Goal: Communication & Community: Ask a question

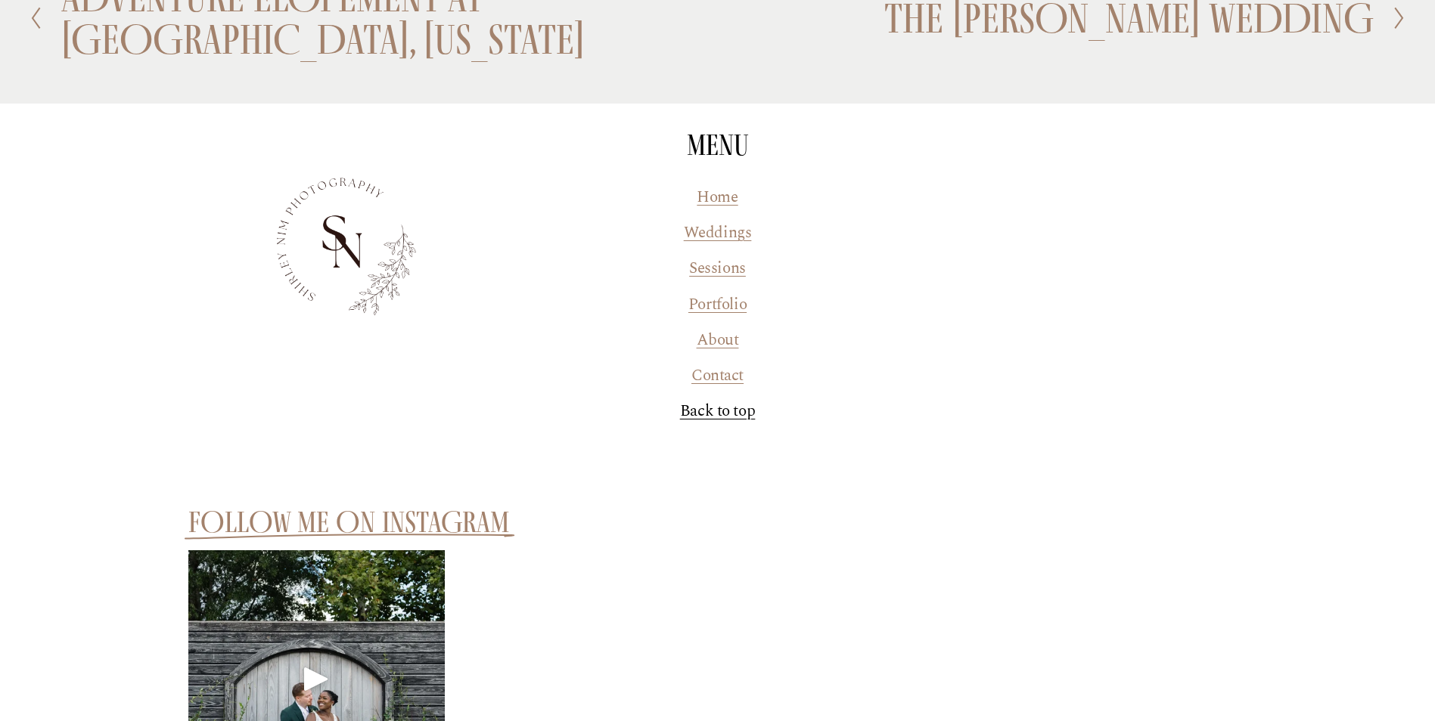
scroll to position [2760, 0]
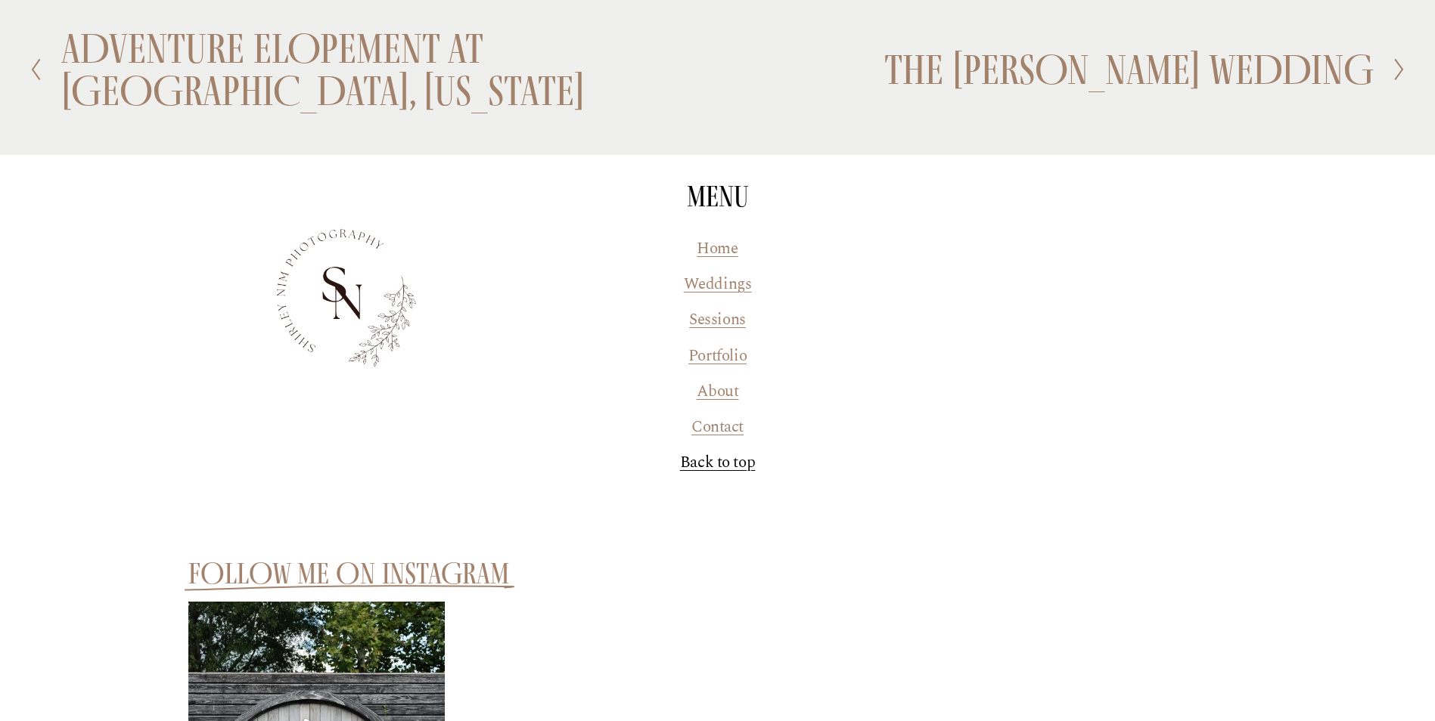
click at [718, 345] on link "Portfolio" at bounding box center [717, 356] width 58 height 23
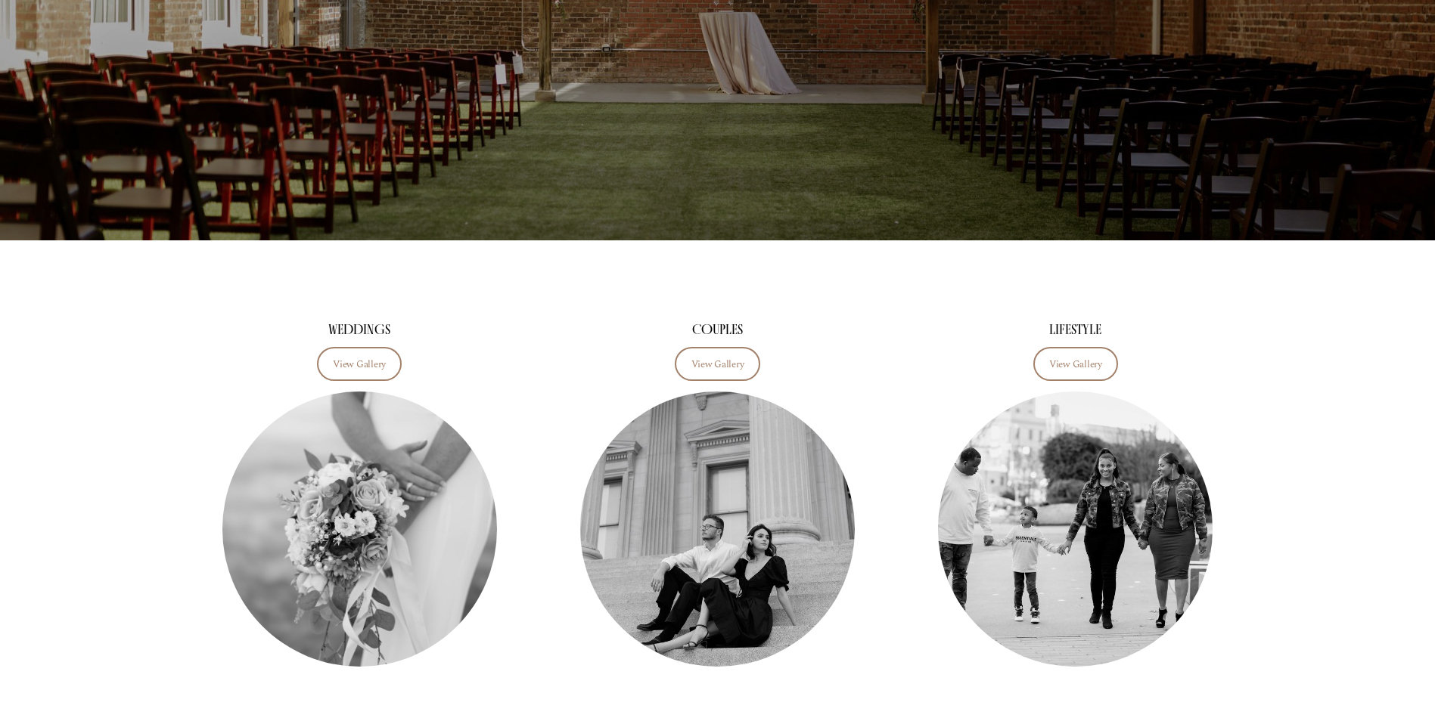
scroll to position [202, 0]
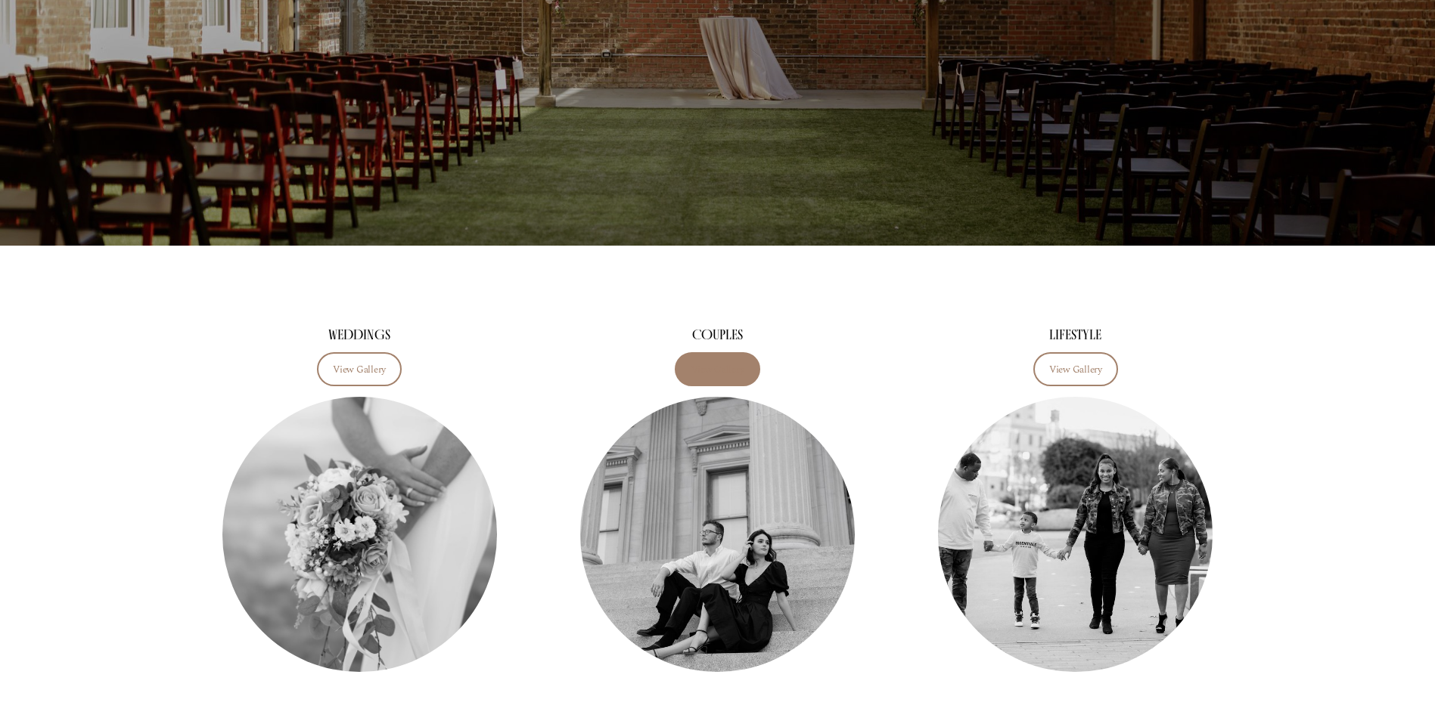
click at [700, 377] on link "View Gallery" at bounding box center [717, 368] width 85 height 33
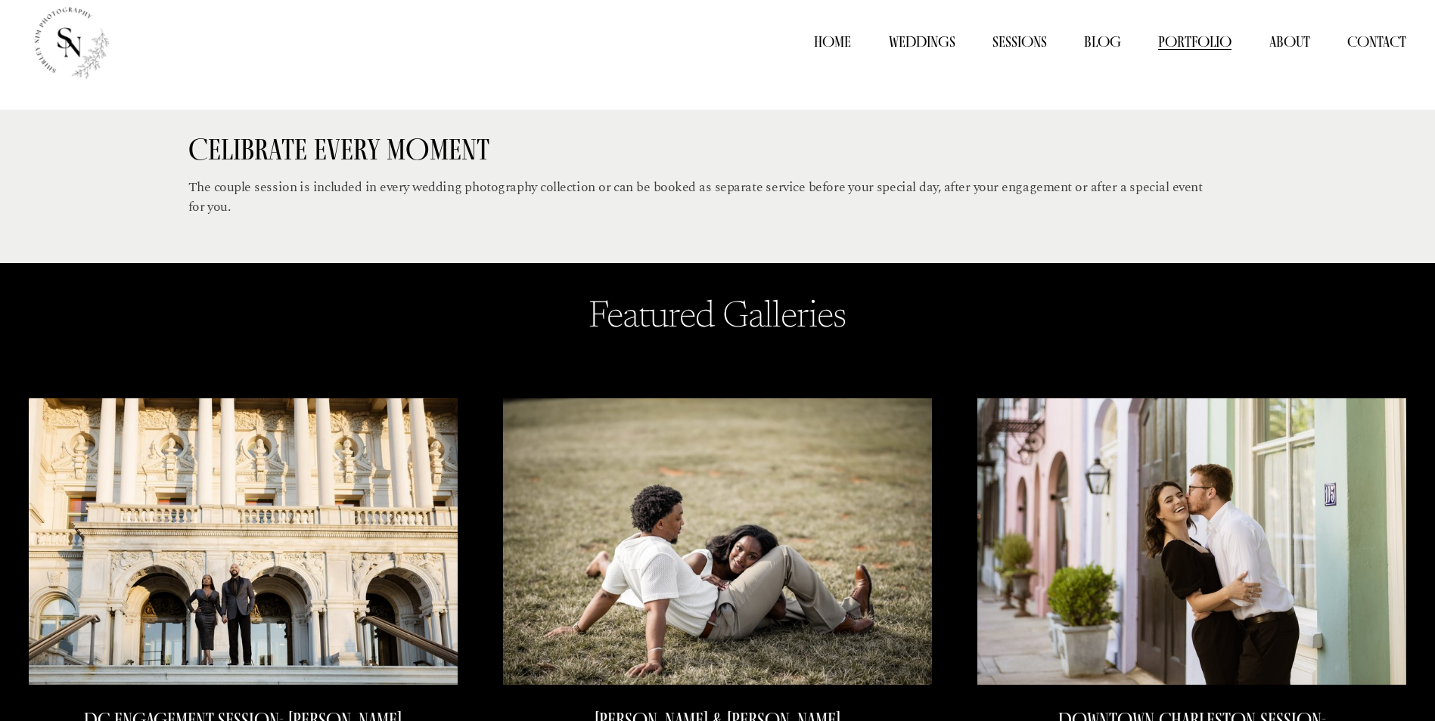
click at [1039, 35] on link "Sessions" at bounding box center [1019, 42] width 54 height 22
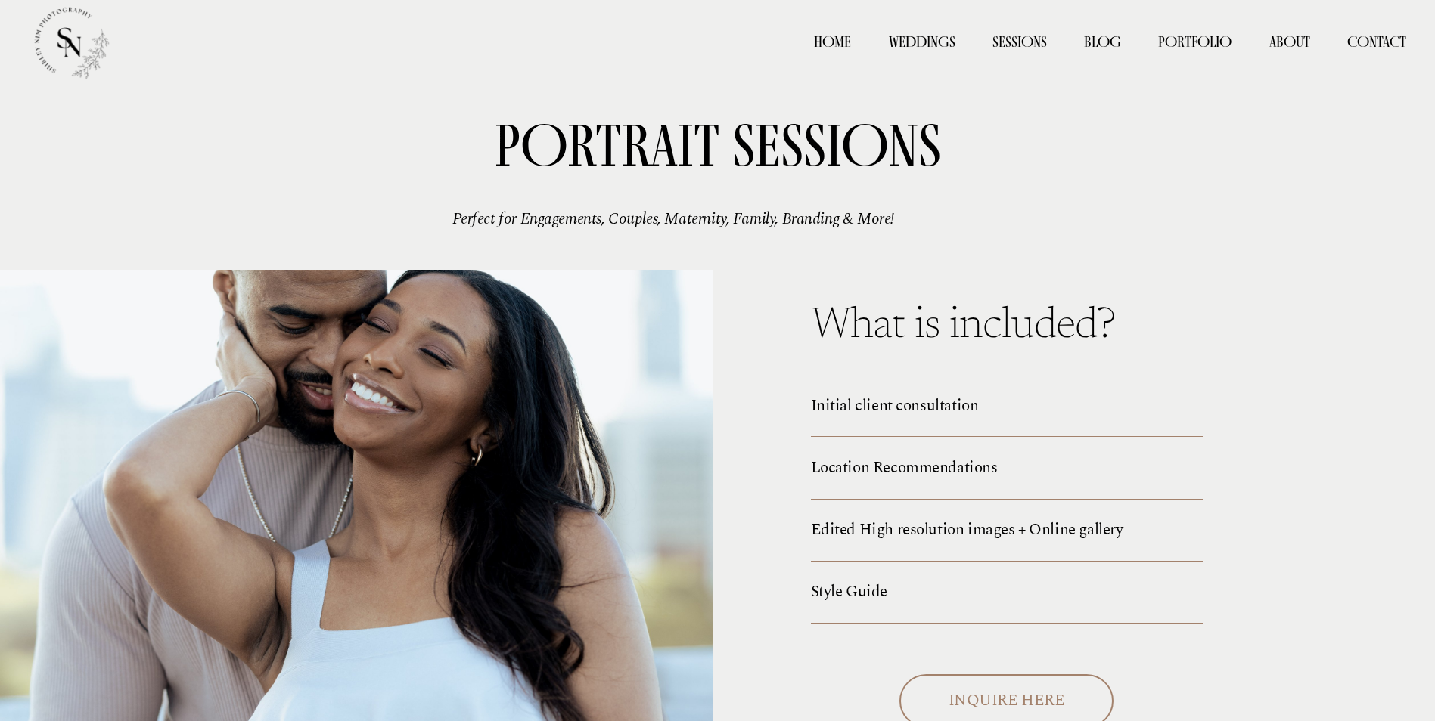
click at [1364, 42] on link "Contact" at bounding box center [1376, 42] width 59 height 22
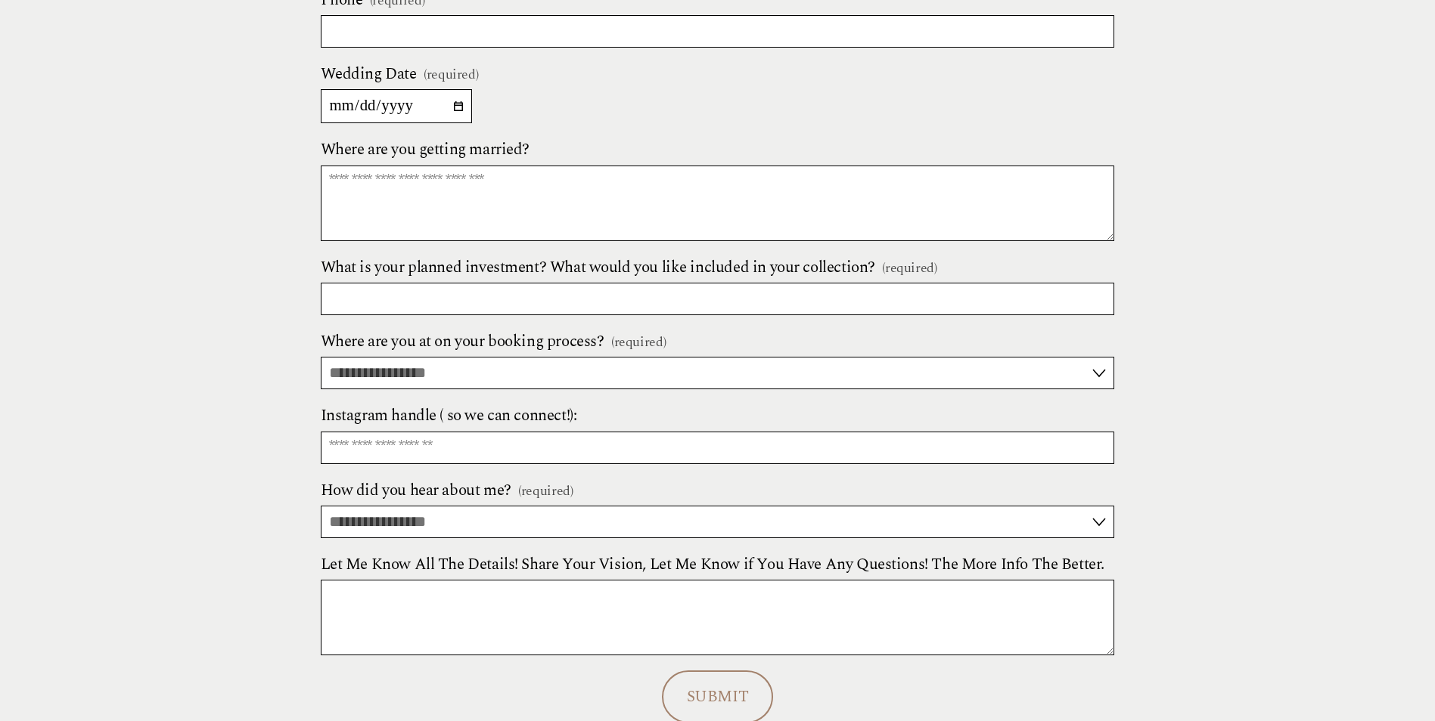
scroll to position [907, 0]
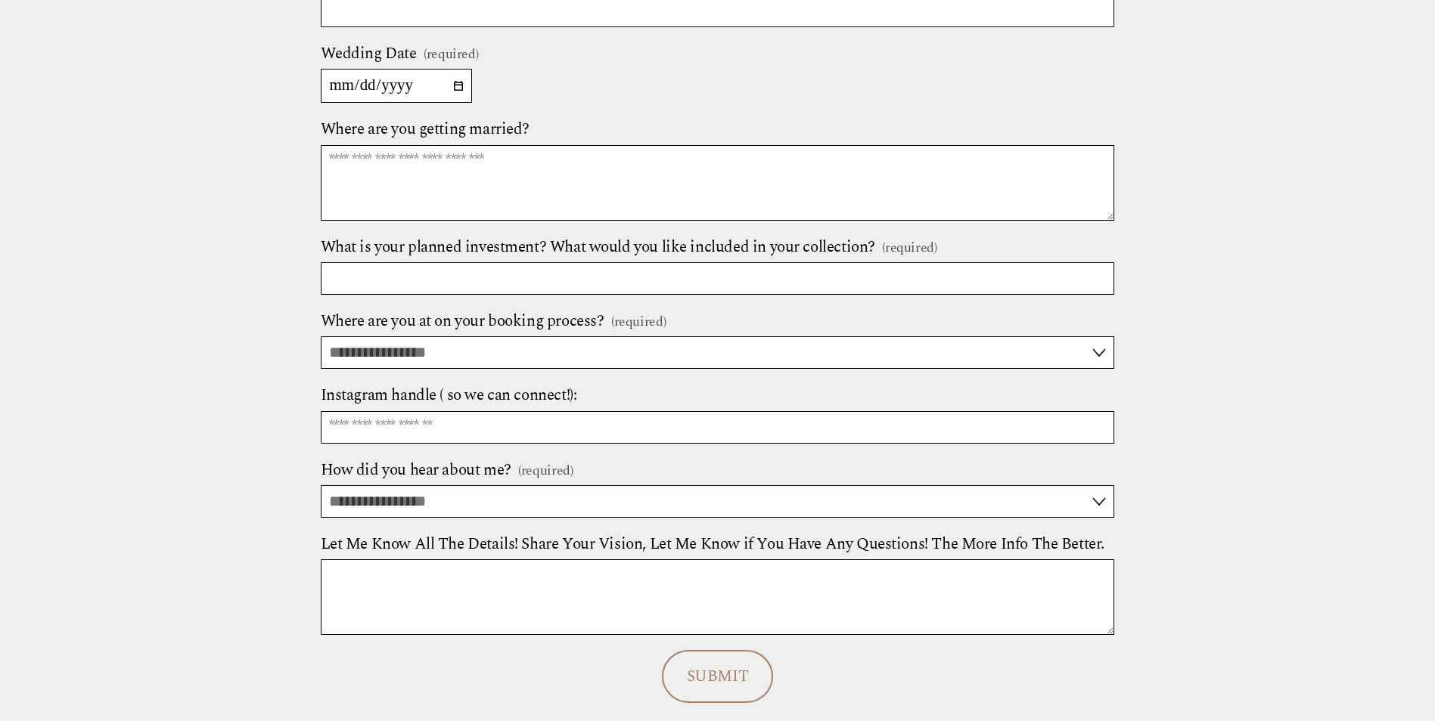
drag, startPoint x: 424, startPoint y: 329, endPoint x: 421, endPoint y: 340, distance: 11.7
click at [424, 333] on span "Where are you at on your booking process?" at bounding box center [463, 321] width 284 height 23
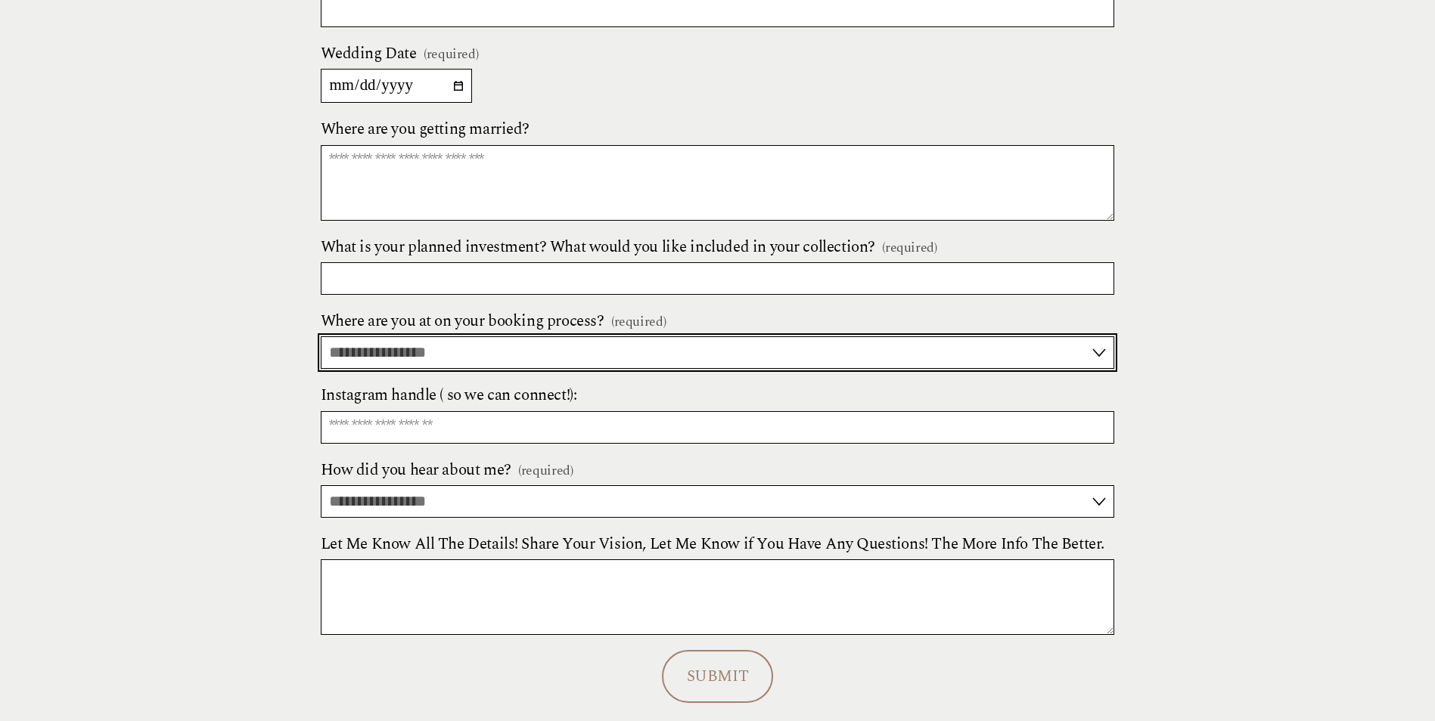
click at [422, 345] on select "**********" at bounding box center [718, 353] width 794 height 33
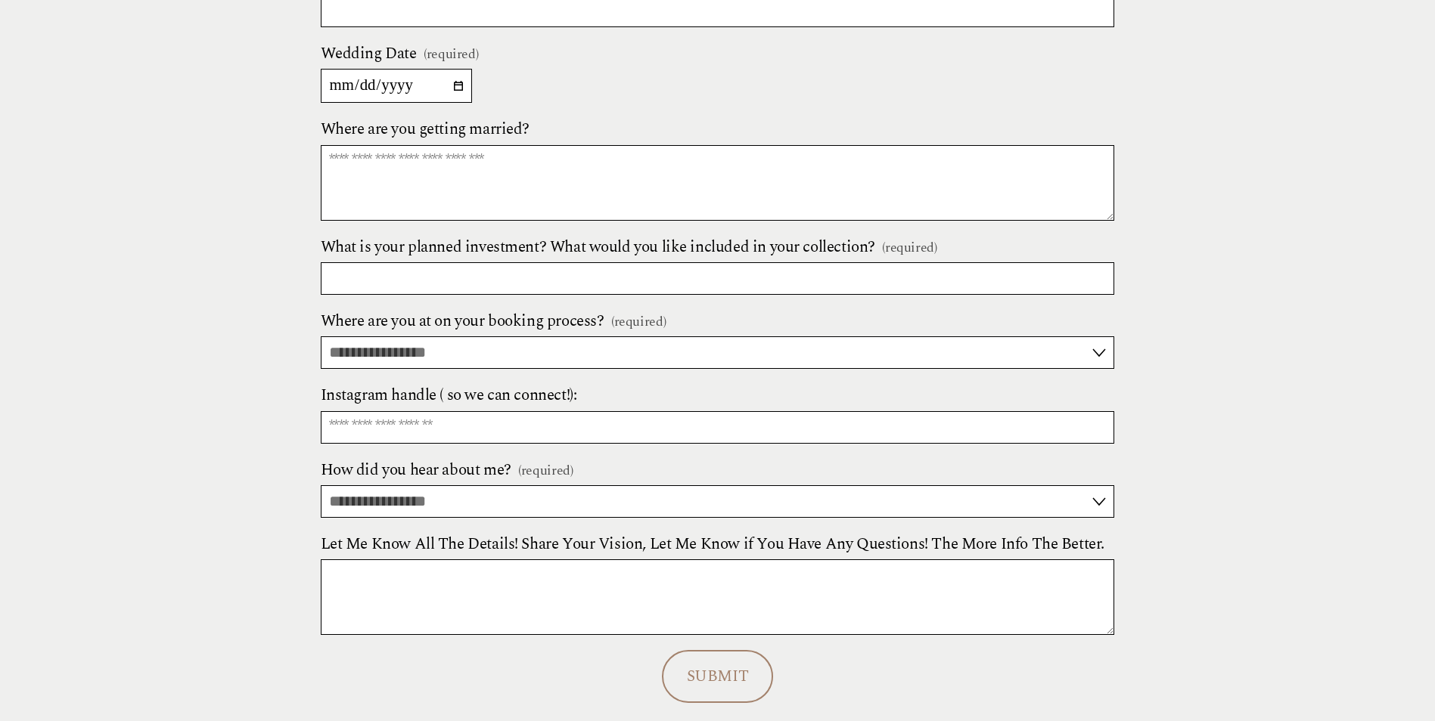
click at [262, 415] on div "**********" at bounding box center [717, 155] width 1435 height 1231
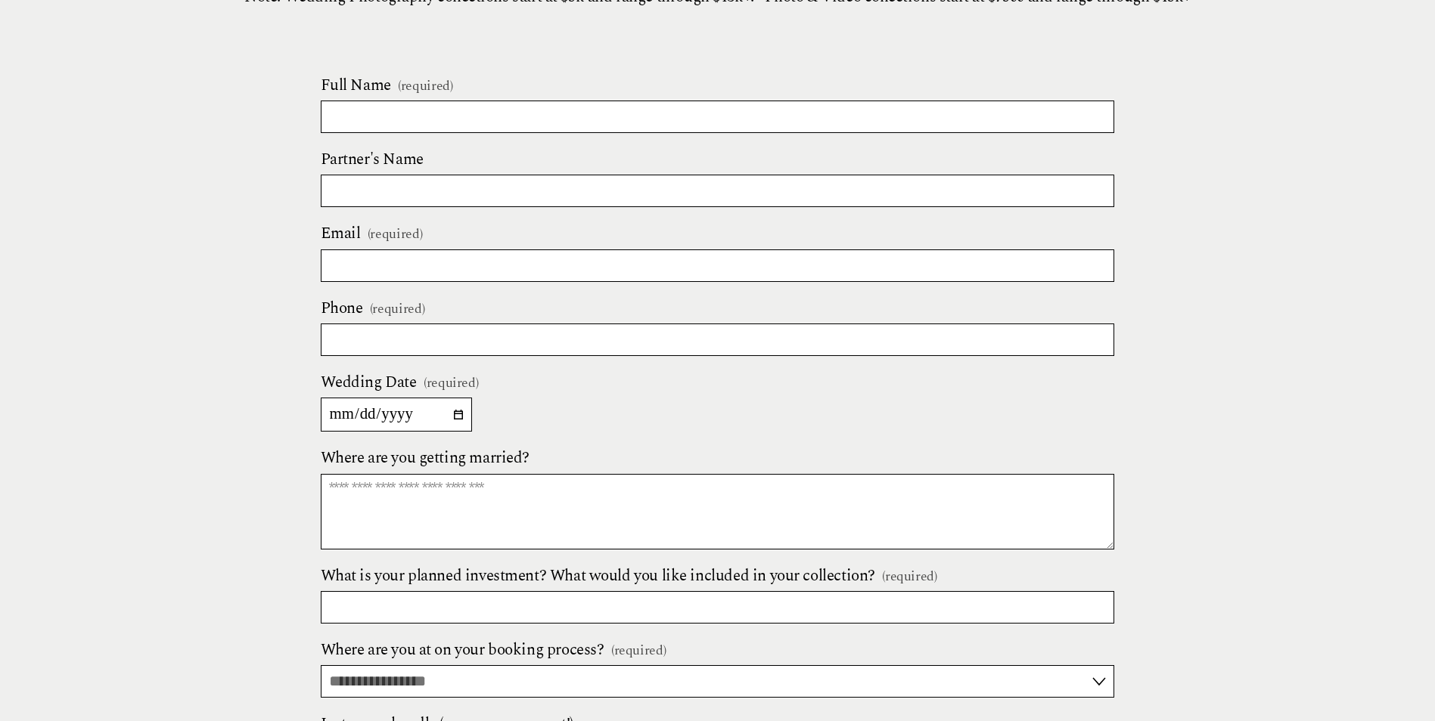
scroll to position [605, 0]
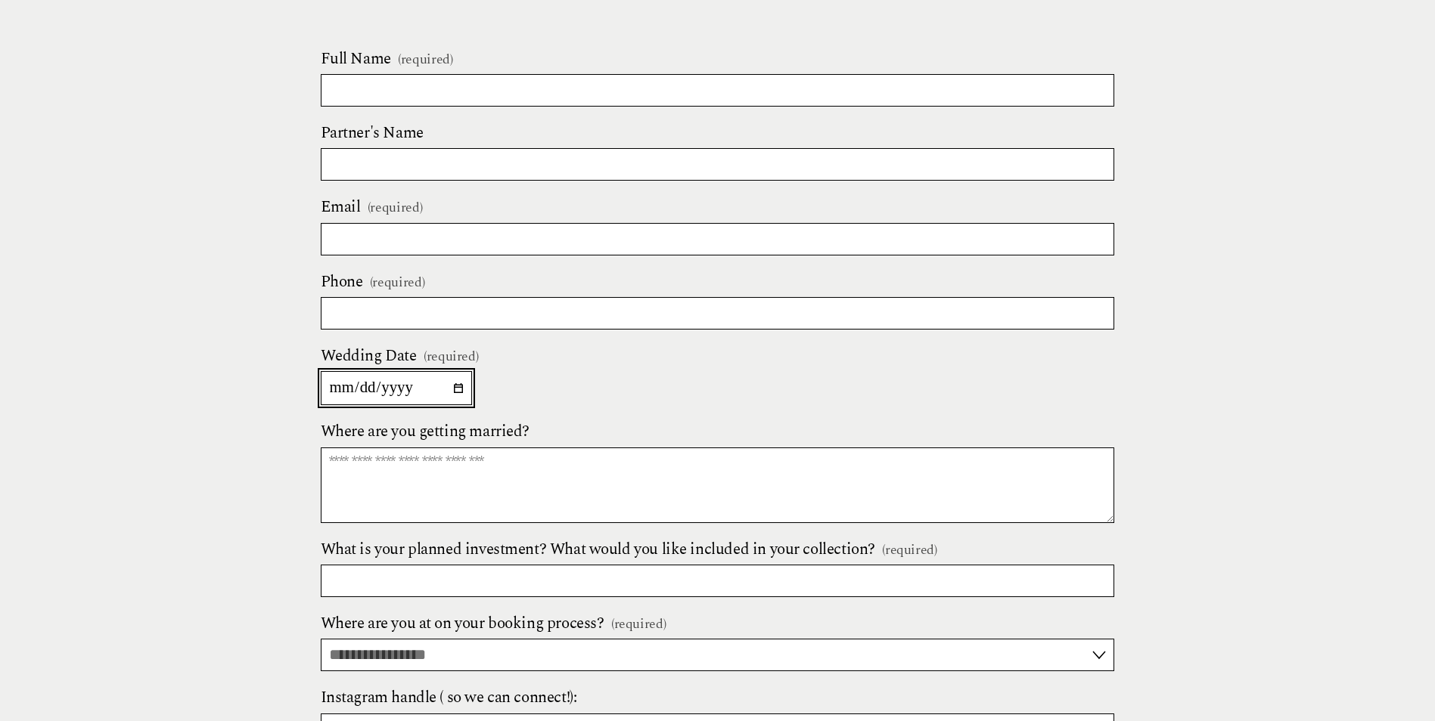
click at [392, 388] on input "Wedding Date (required)" at bounding box center [396, 388] width 151 height 34
drag, startPoint x: 316, startPoint y: 420, endPoint x: 302, endPoint y: 435, distance: 20.3
click at [317, 414] on div "**********" at bounding box center [717, 458] width 1435 height 1231
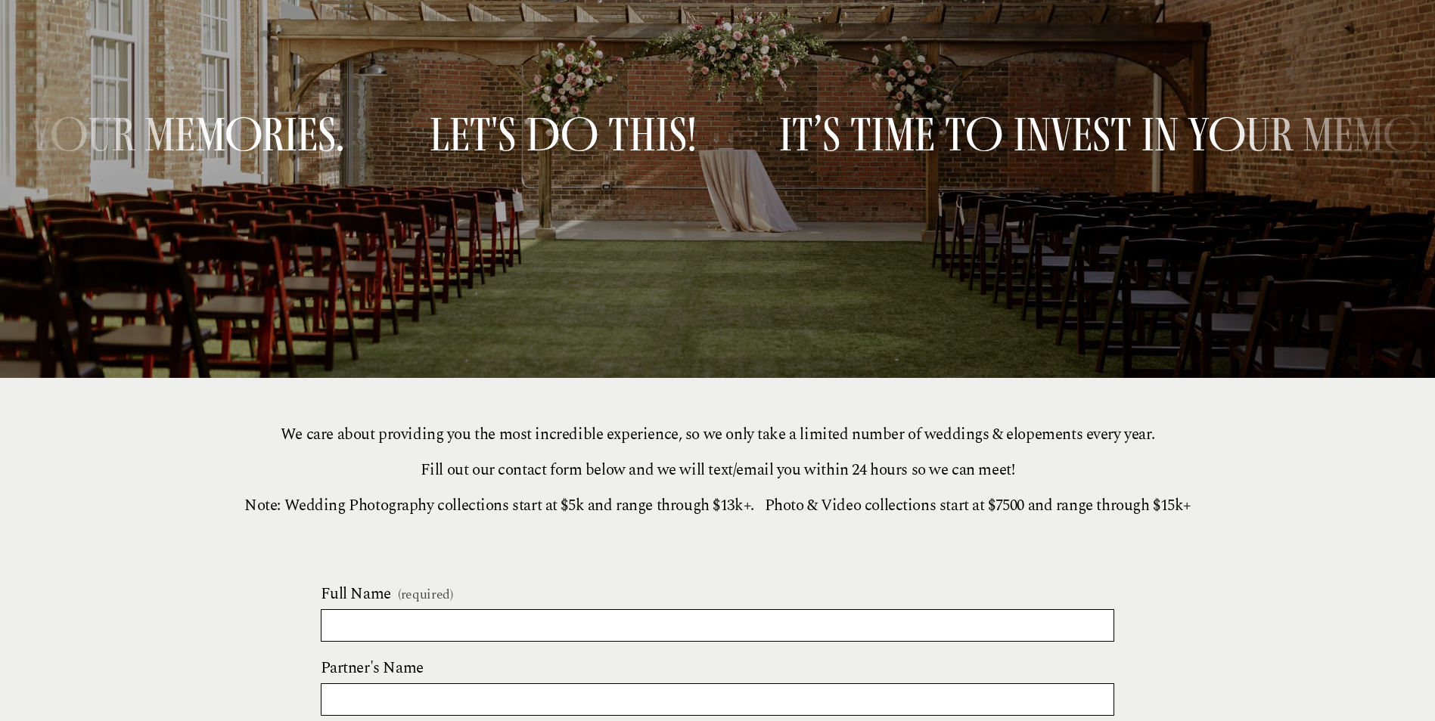
scroll to position [0, 0]
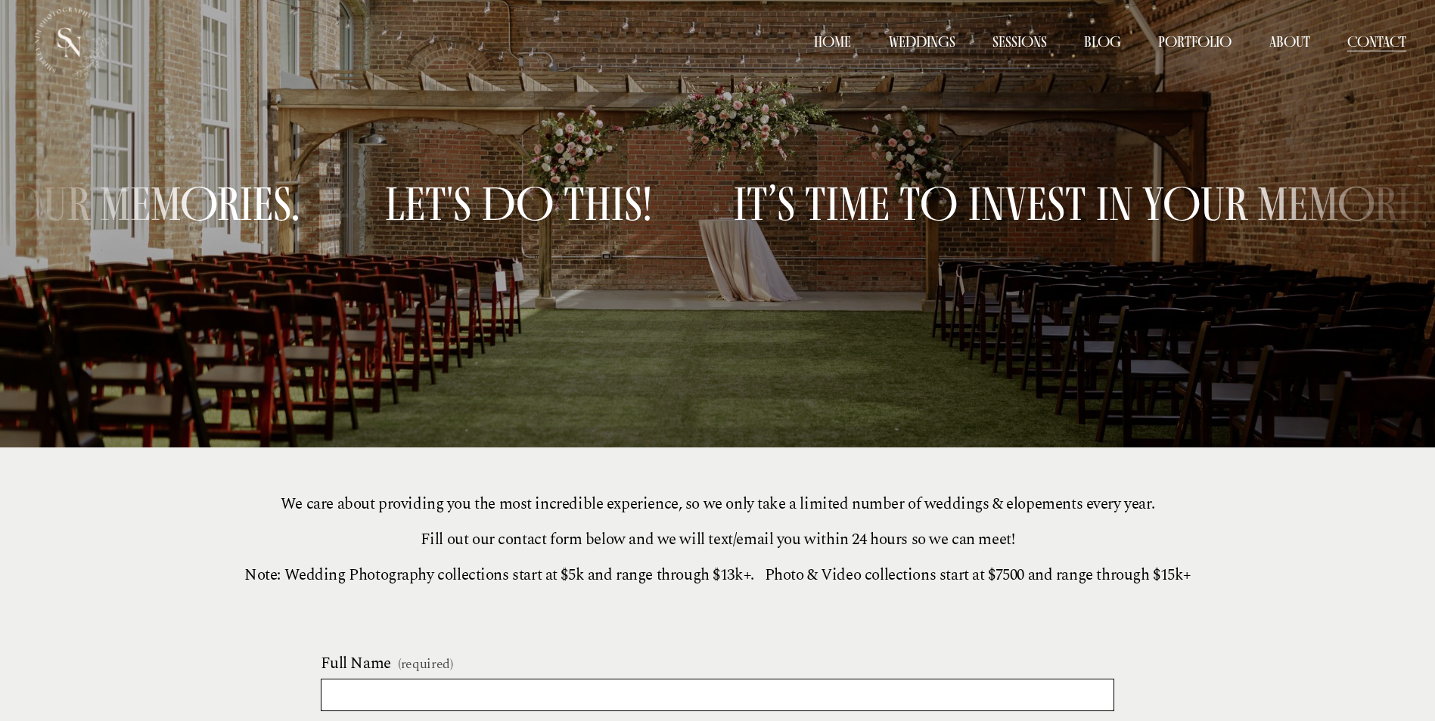
click at [835, 45] on link "Home" at bounding box center [832, 42] width 37 height 22
